Goal: Navigation & Orientation: Understand site structure

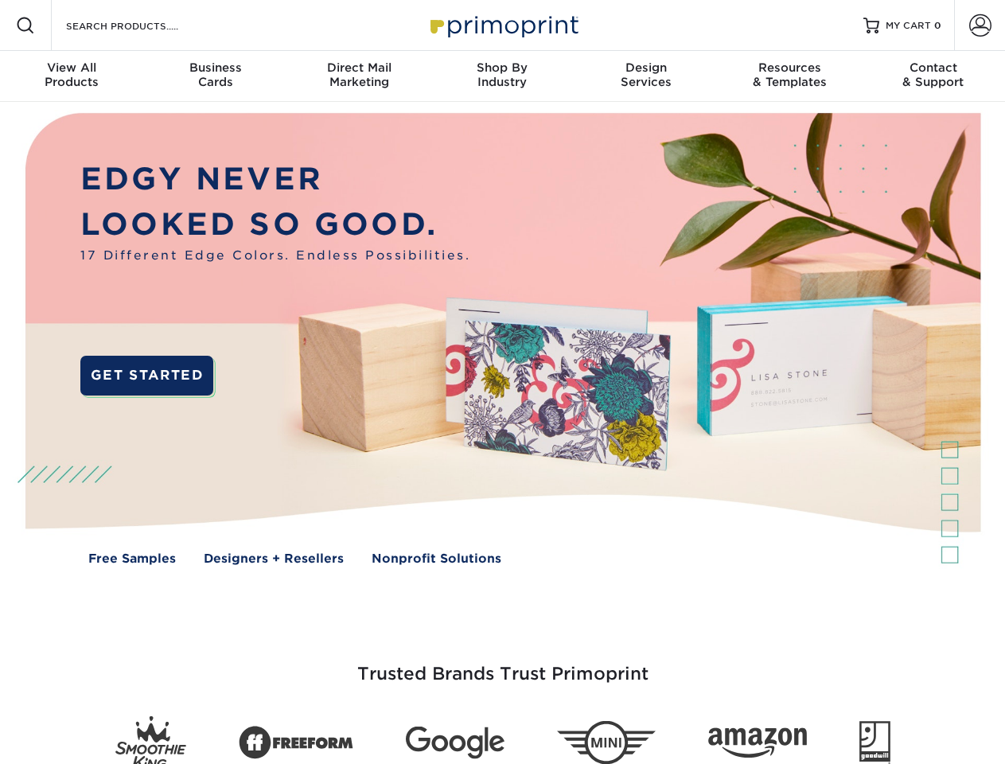
click at [502, 382] on img at bounding box center [502, 350] width 994 height 497
click at [25, 25] on span at bounding box center [25, 25] width 19 height 19
click at [979, 25] on span at bounding box center [980, 25] width 22 height 22
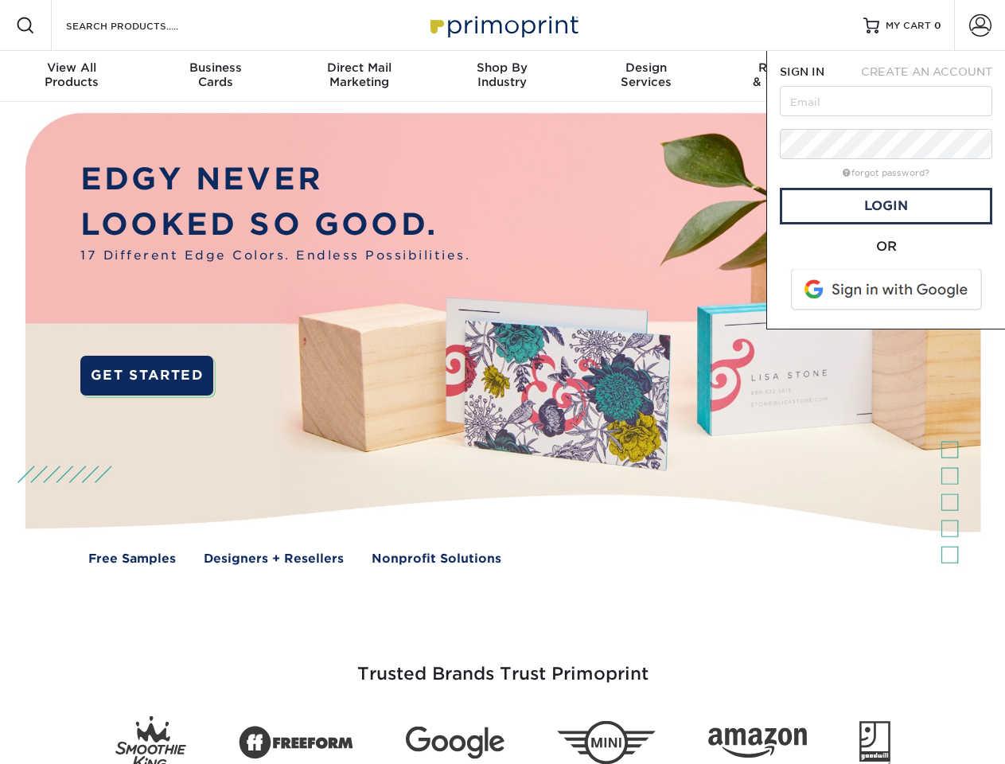
click at [72, 76] on div "View All Products" at bounding box center [71, 74] width 143 height 29
click at [215, 76] on div "Business Cards" at bounding box center [214, 74] width 143 height 29
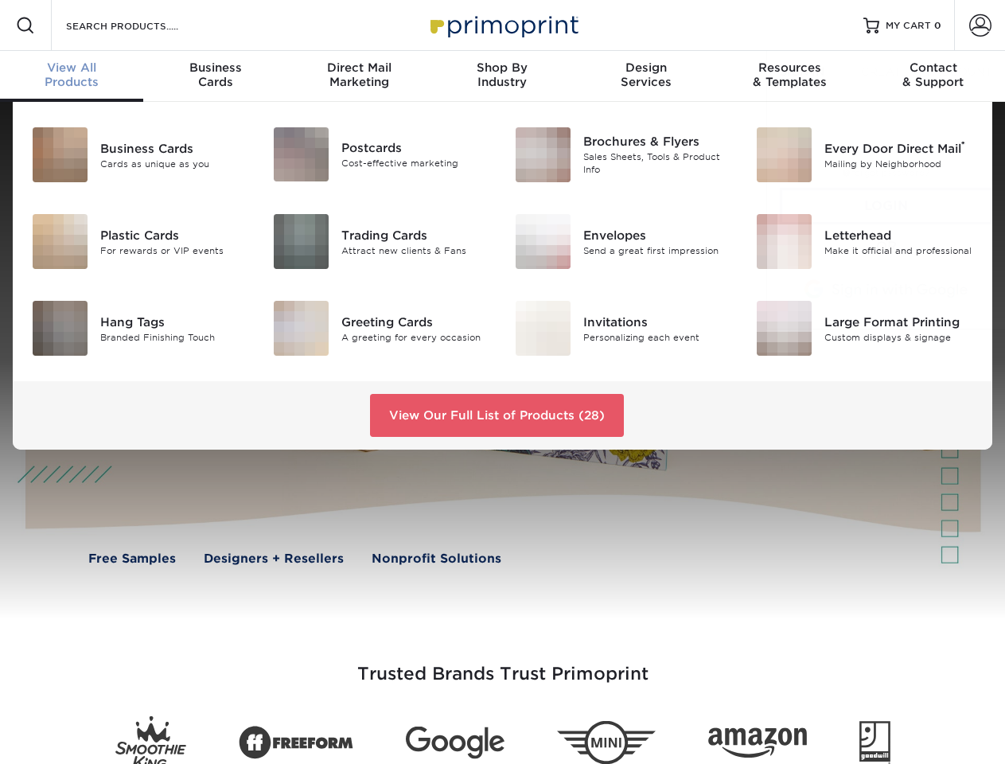
click at [359, 76] on div "Direct Mail Marketing" at bounding box center [358, 74] width 143 height 29
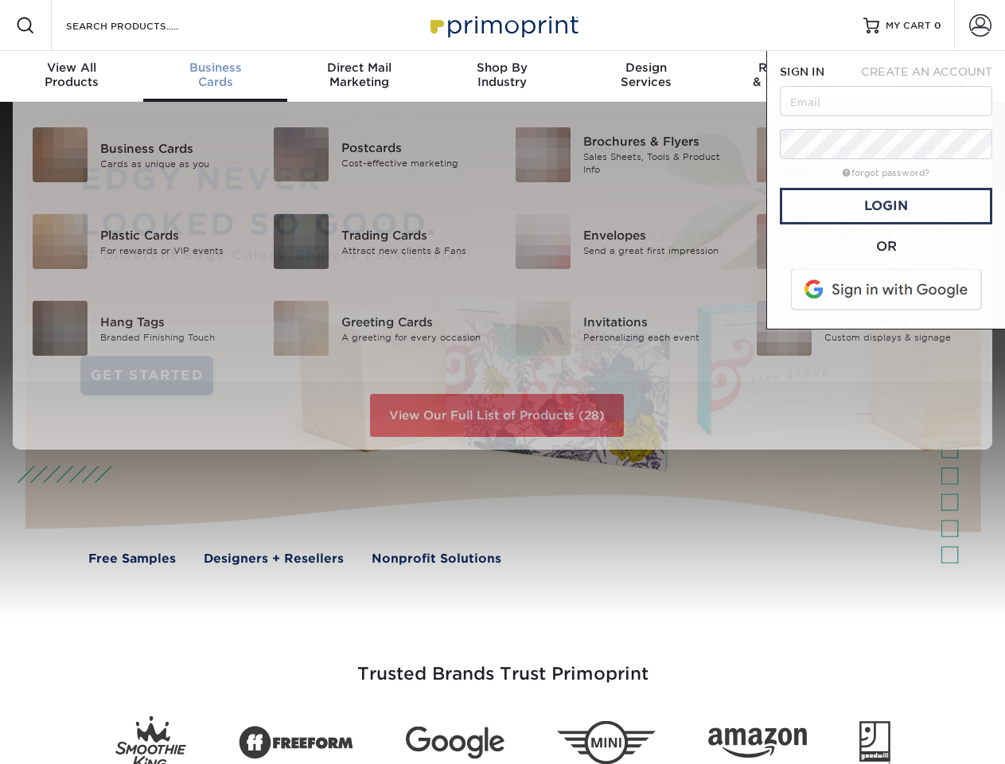
click at [502, 76] on div "Shop By Industry" at bounding box center [501, 74] width 143 height 29
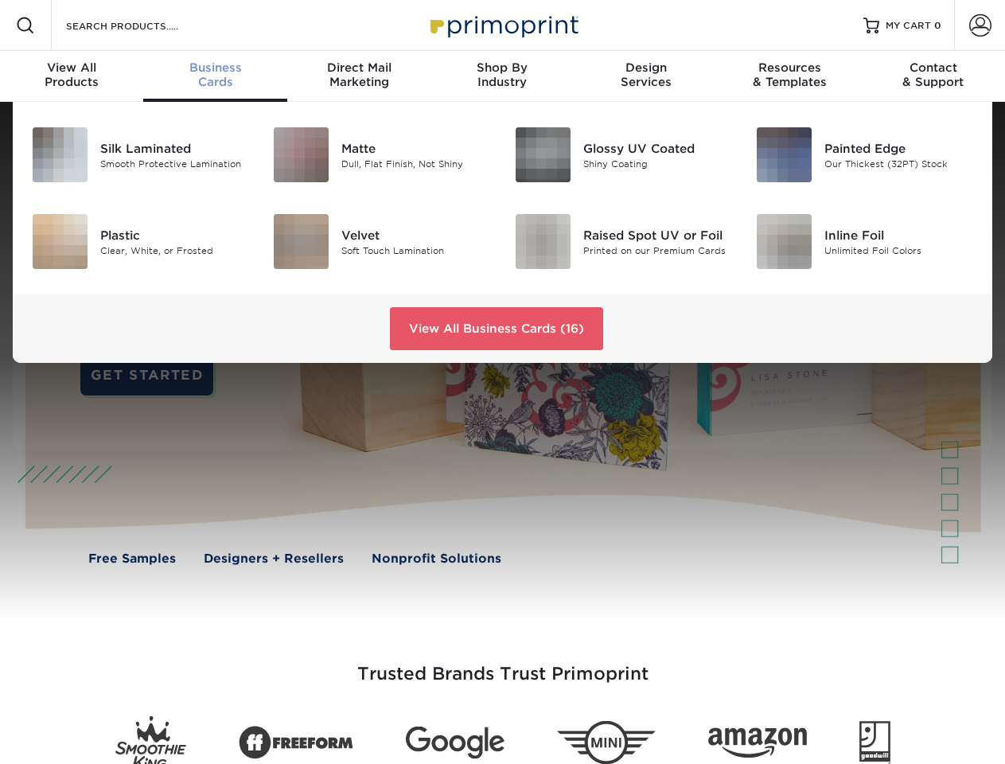
click at [646, 76] on div "Design Services" at bounding box center [645, 74] width 143 height 29
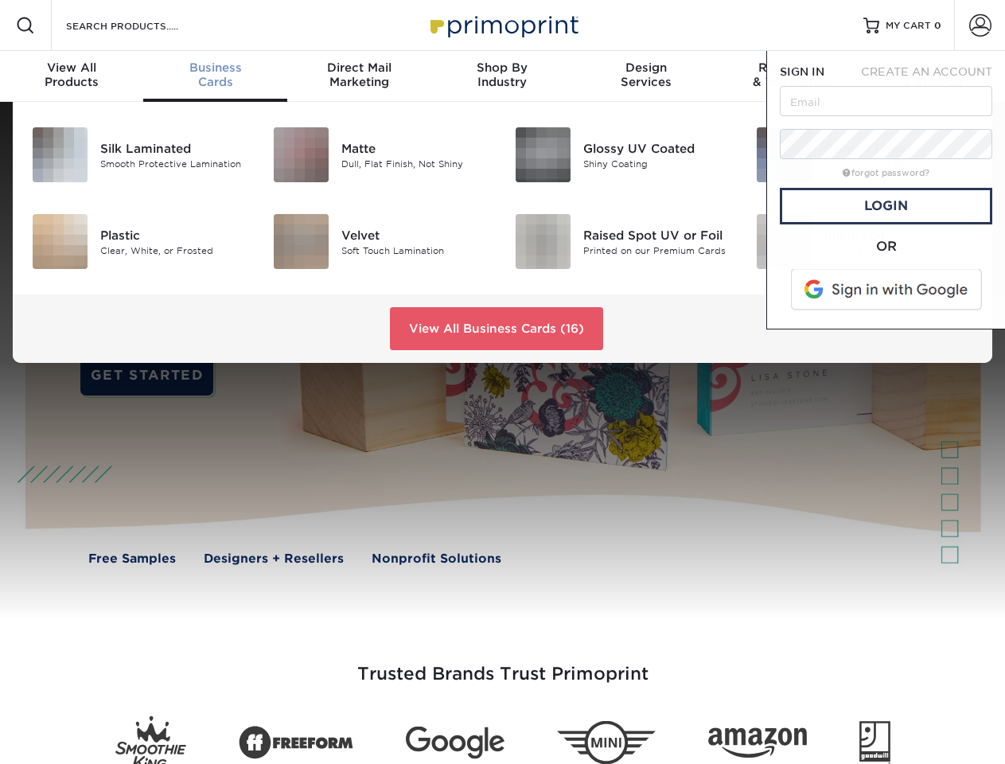
click at [789, 76] on span "SIGN IN" at bounding box center [802, 71] width 45 height 13
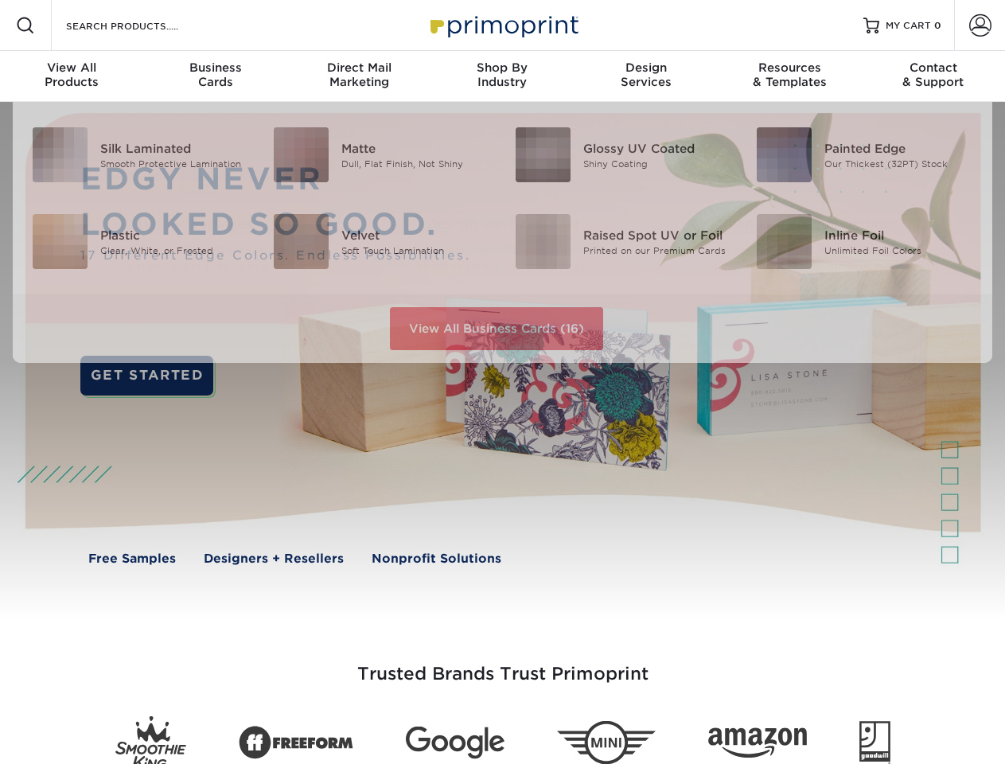
click at [933, 76] on div "Contact & Support" at bounding box center [932, 74] width 143 height 29
